Goal: Transaction & Acquisition: Purchase product/service

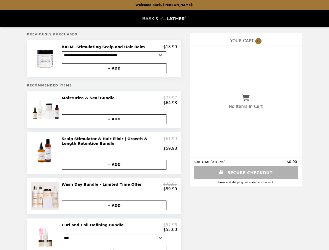
click at [46, 59] on img at bounding box center [46, 59] width 30 height 28
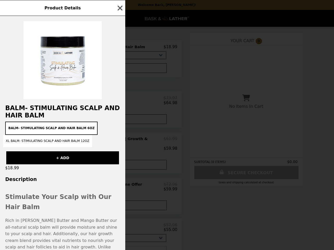
click at [114, 69] on div "Product Details BALM- Stimulating Scalp and Hair Balm BALM- Stimulating Scalp a…" at bounding box center [167, 125] width 334 height 250
click at [46, 112] on h2 "BALM- Stimulating Scalp and Hair Balm" at bounding box center [62, 112] width 125 height 15
click at [119, 103] on div "Product Details BALM- Stimulating Scalp and Hair Balm BALM- Stimulating Scalp a…" at bounding box center [167, 125] width 334 height 250
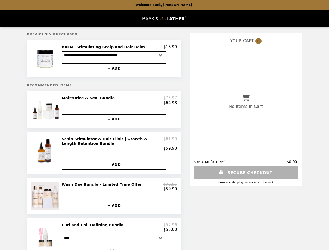
click at [114, 122] on button "+ ADD" at bounding box center [114, 120] width 105 height 10
click at [46, 157] on img at bounding box center [46, 151] width 31 height 29
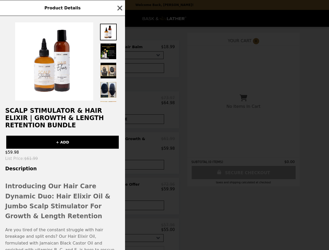
click at [119, 147] on div "Product Details Scalp Stimulator & Hair Elixir | Growth & Length Retention Bund…" at bounding box center [164, 125] width 329 height 250
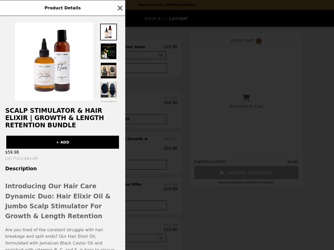
click at [114, 169] on div "Scalp Stimulator & Hair Elixir | Growth & Length Retention Bundle + ADD $59.98 …" at bounding box center [62, 133] width 125 height 235
click at [46, 201] on div "Product Details Scalp Stimulator & Hair Elixir | Growth & Length Retention Bund…" at bounding box center [167, 125] width 334 height 250
